Goal: Task Accomplishment & Management: Manage account settings

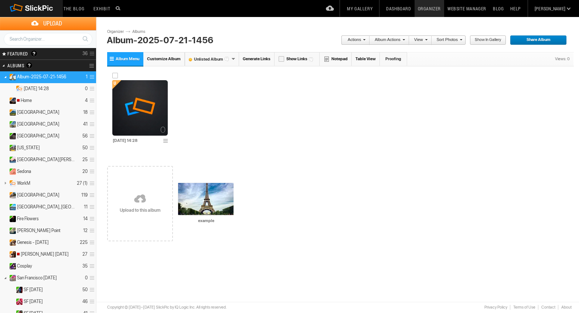
click at [130, 100] on img at bounding box center [139, 107] width 55 height 55
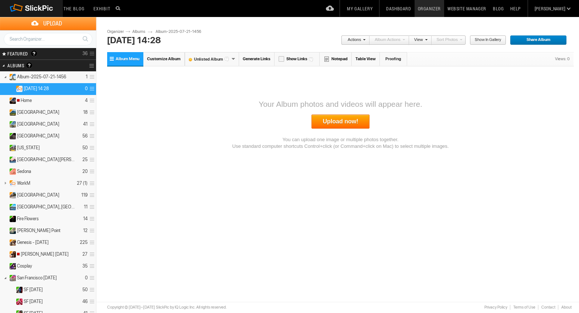
click at [363, 122] on link "Upload now!" at bounding box center [340, 122] width 58 height 14
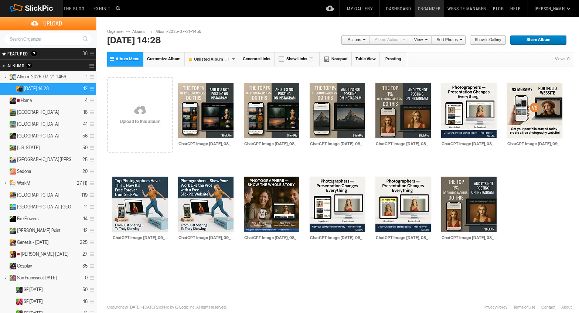
click at [493, 41] on span "Show in Gallery" at bounding box center [484, 40] width 31 height 10
click at [248, 77] on div at bounding box center [247, 78] width 6 height 6
click at [113, 172] on div at bounding box center [115, 172] width 6 height 6
click at [380, 170] on div at bounding box center [378, 172] width 6 height 6
click at [444, 171] on div at bounding box center [444, 172] width 6 height 6
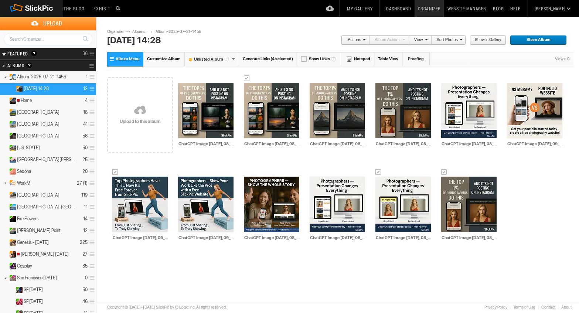
click at [360, 40] on link "Actions" at bounding box center [353, 40] width 24 height 10
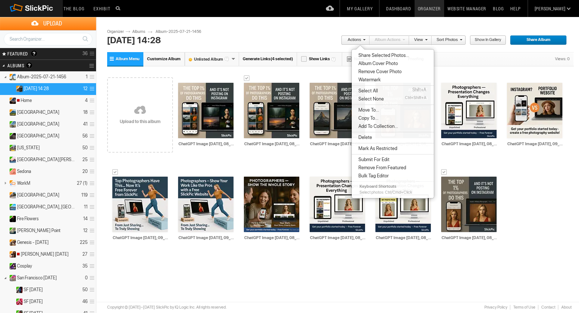
click at [393, 139] on li "Delete" at bounding box center [393, 137] width 82 height 8
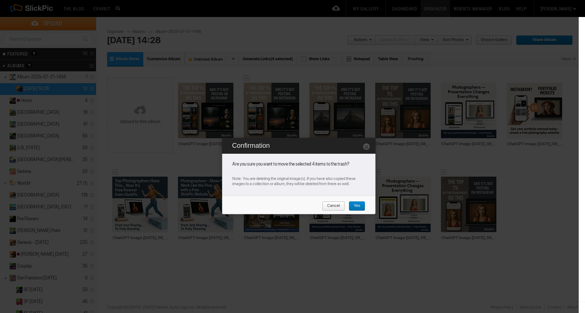
click at [359, 207] on span "Yes" at bounding box center [354, 206] width 11 height 10
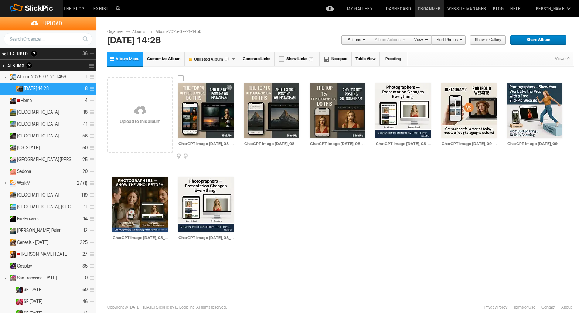
click at [181, 79] on div at bounding box center [181, 78] width 6 height 6
click at [364, 41] on link "Actions" at bounding box center [353, 40] width 24 height 10
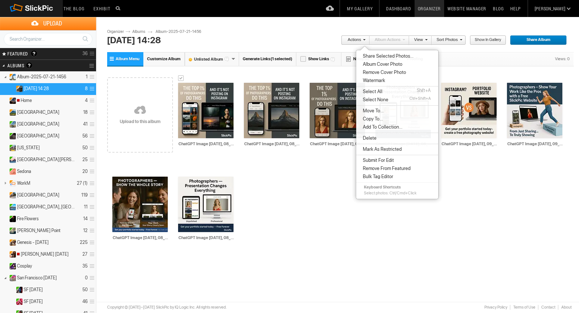
click at [400, 137] on li "Delete" at bounding box center [397, 138] width 82 height 8
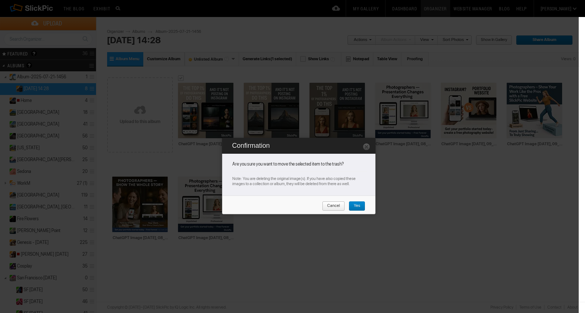
click at [357, 204] on span "Yes" at bounding box center [354, 206] width 11 height 10
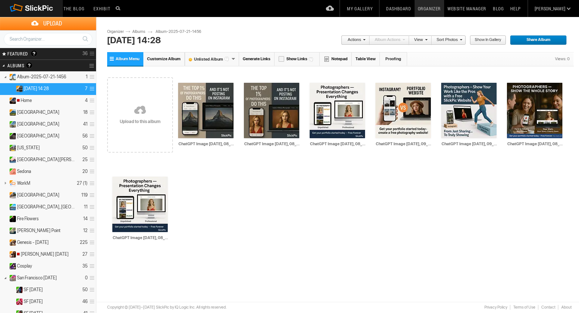
click at [539, 39] on span "Share Album" at bounding box center [536, 40] width 52 height 10
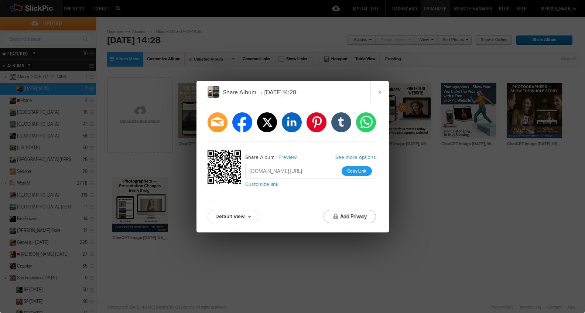
click at [356, 174] on button "Copy Link" at bounding box center [357, 171] width 30 height 10
click at [379, 90] on link "×" at bounding box center [379, 92] width 18 height 22
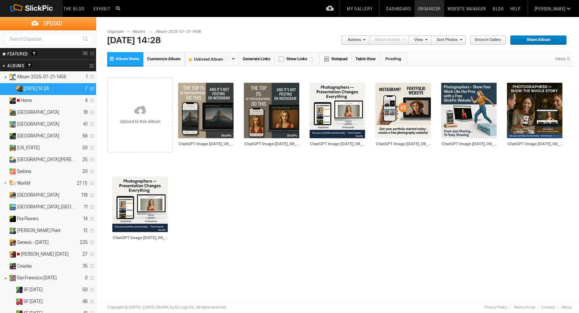
click at [158, 56] on link "Customize Album" at bounding box center [163, 59] width 41 height 14
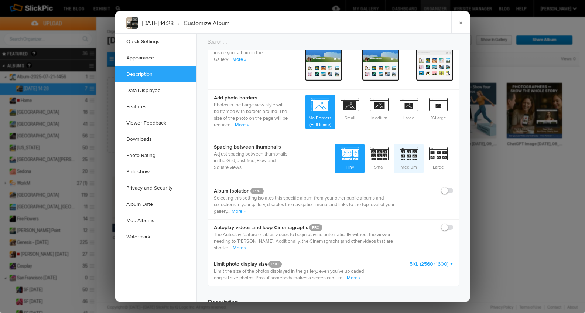
click at [406, 155] on span "Medium" at bounding box center [409, 157] width 30 height 27
click at [423, 144] on input "Medium" at bounding box center [423, 144] width 0 height 0
radio input "true"
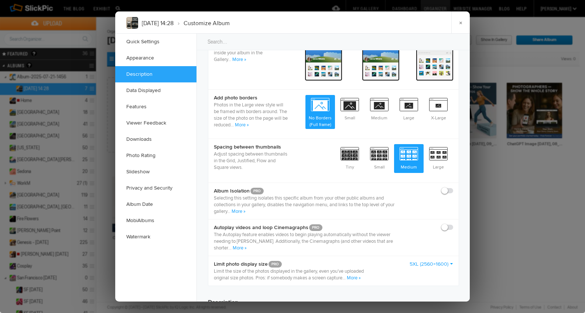
click at [359, 24] on div "[DATE] 14:28 › Customize Album × Saving Saved" at bounding box center [292, 22] width 355 height 22
click at [438, 154] on span "Large" at bounding box center [439, 157] width 30 height 27
click at [453, 144] on input "Large" at bounding box center [453, 144] width 0 height 0
radio input "true"
click at [496, 170] on div at bounding box center [292, 156] width 585 height 313
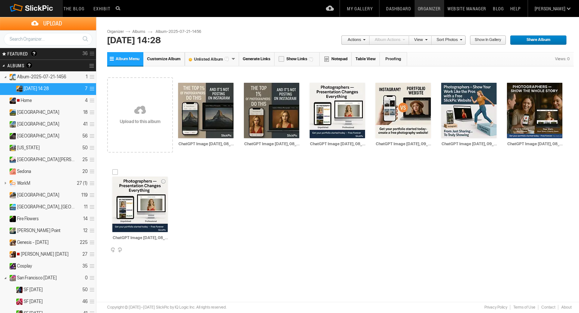
click at [167, 249] on span at bounding box center [166, 250] width 7 height 6
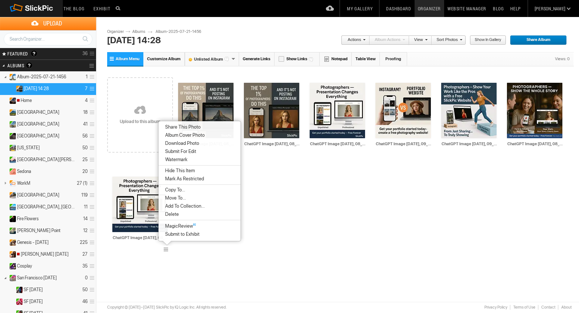
click at [182, 217] on li "Delete" at bounding box center [199, 214] width 82 height 8
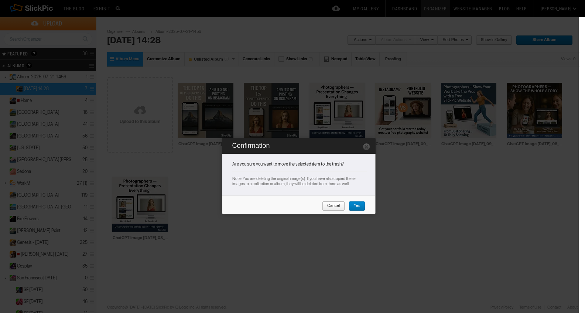
click at [356, 207] on span "Yes" at bounding box center [354, 206] width 11 height 10
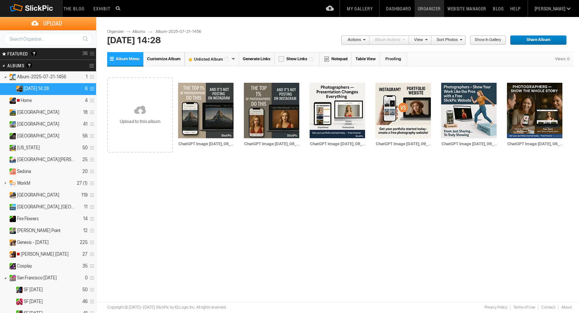
drag, startPoint x: 305, startPoint y: 17, endPoint x: 277, endPoint y: 14, distance: 28.6
click at [277, 14] on body "The Blog Search Search Exhibit Fresh Photos Editor's Choice Photos Photoblogs M…" at bounding box center [289, 156] width 579 height 313
click at [275, 27] on div "Upload Get Adobe® Lightroom® plug-in here Search FEATURED GALLERY Visible Invis…" at bounding box center [289, 30] width 579 height 26
